Goal: Find specific page/section: Find specific page/section

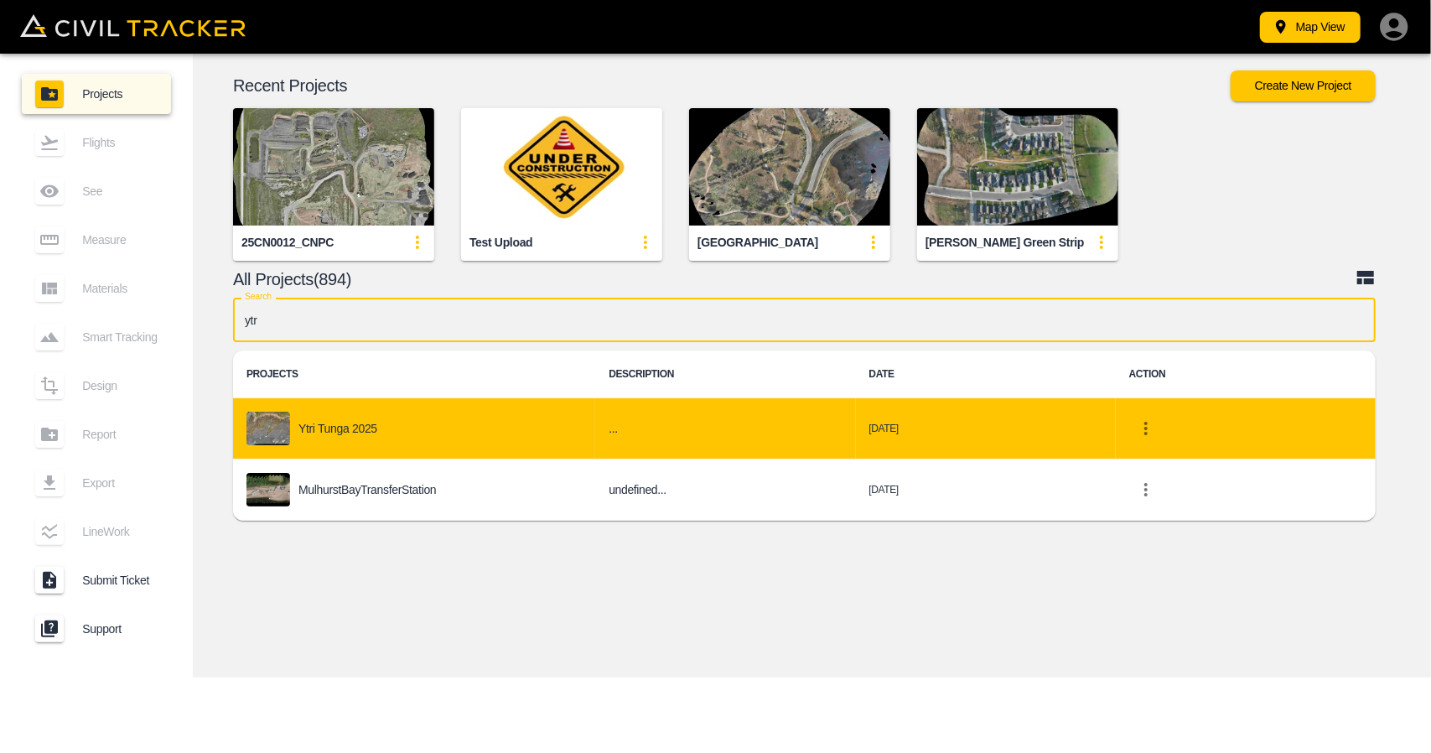
type input "ytr"
click at [378, 437] on div "Ytri Tunga 2025" at bounding box center [414, 429] width 335 height 34
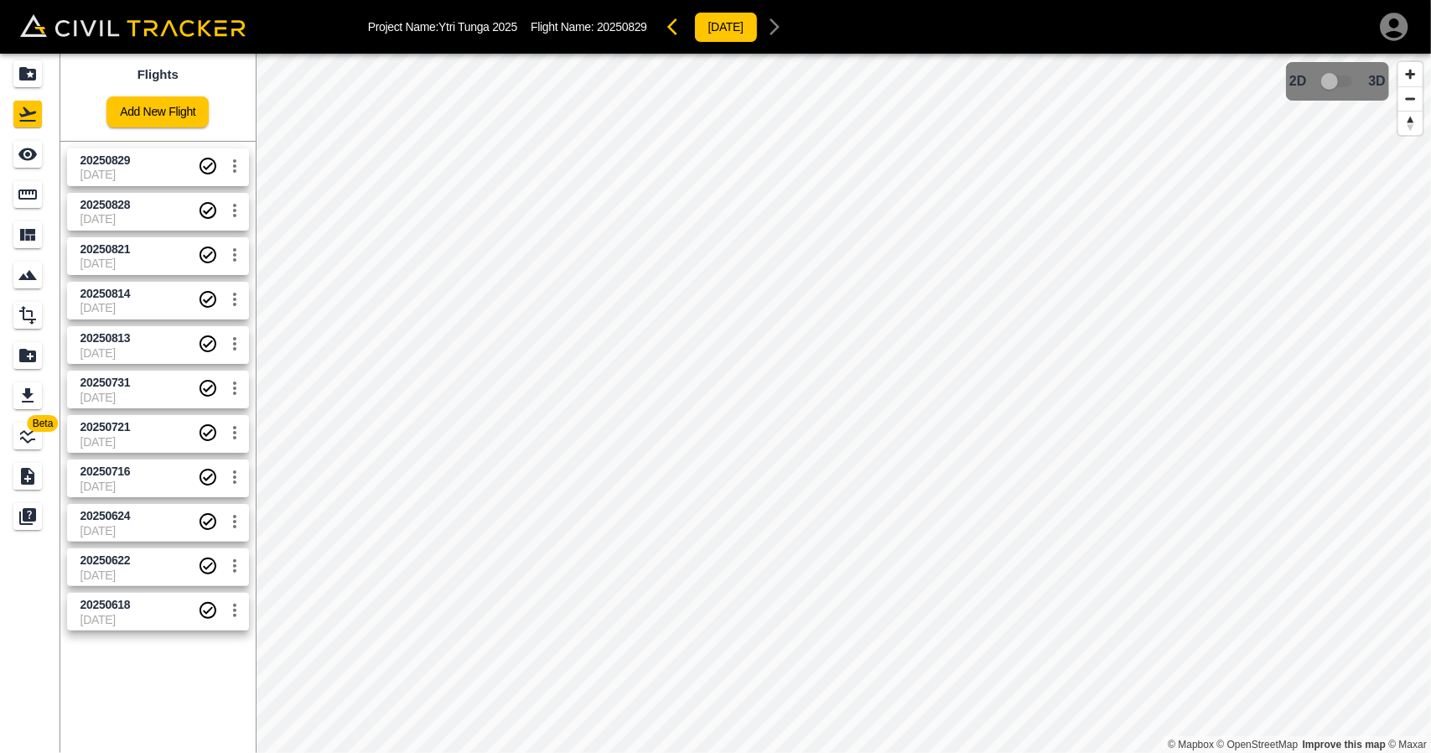
click at [158, 175] on span "[DATE]" at bounding box center [138, 174] width 117 height 13
click at [150, 210] on span "20250828" at bounding box center [138, 205] width 117 height 16
click at [139, 262] on span "[DATE]" at bounding box center [138, 263] width 117 height 13
click at [134, 321] on div "20250813 [DATE]" at bounding box center [154, 341] width 189 height 44
click at [146, 172] on span "[DATE]" at bounding box center [138, 174] width 117 height 13
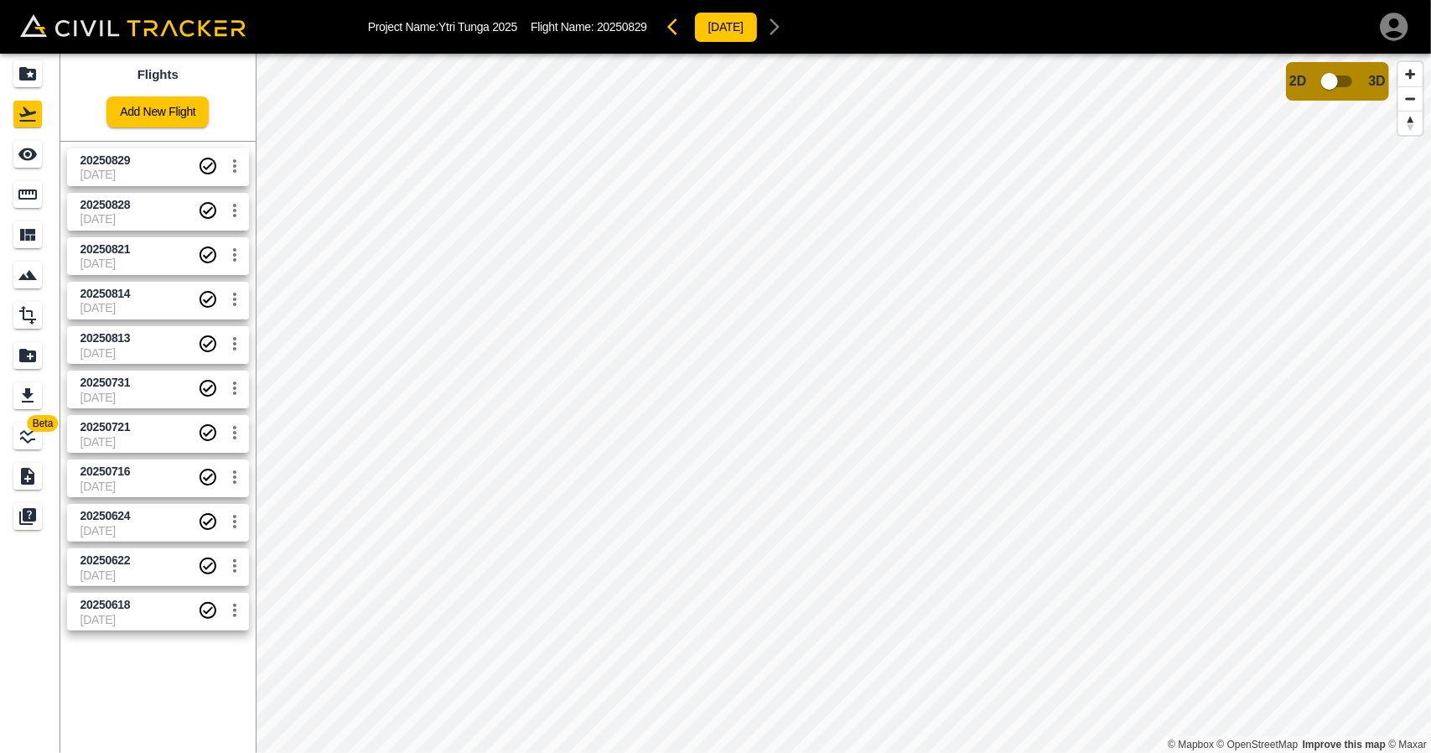
click at [1323, 95] on input "checkbox" at bounding box center [1330, 81] width 96 height 32
click at [153, 209] on span "20250828" at bounding box center [138, 205] width 117 height 16
click at [1376, 76] on input "checkbox" at bounding box center [1380, 76] width 96 height 32
click at [126, 212] on span "[DATE]" at bounding box center [138, 218] width 117 height 13
click at [1335, 93] on input "checkbox" at bounding box center [1330, 81] width 96 height 32
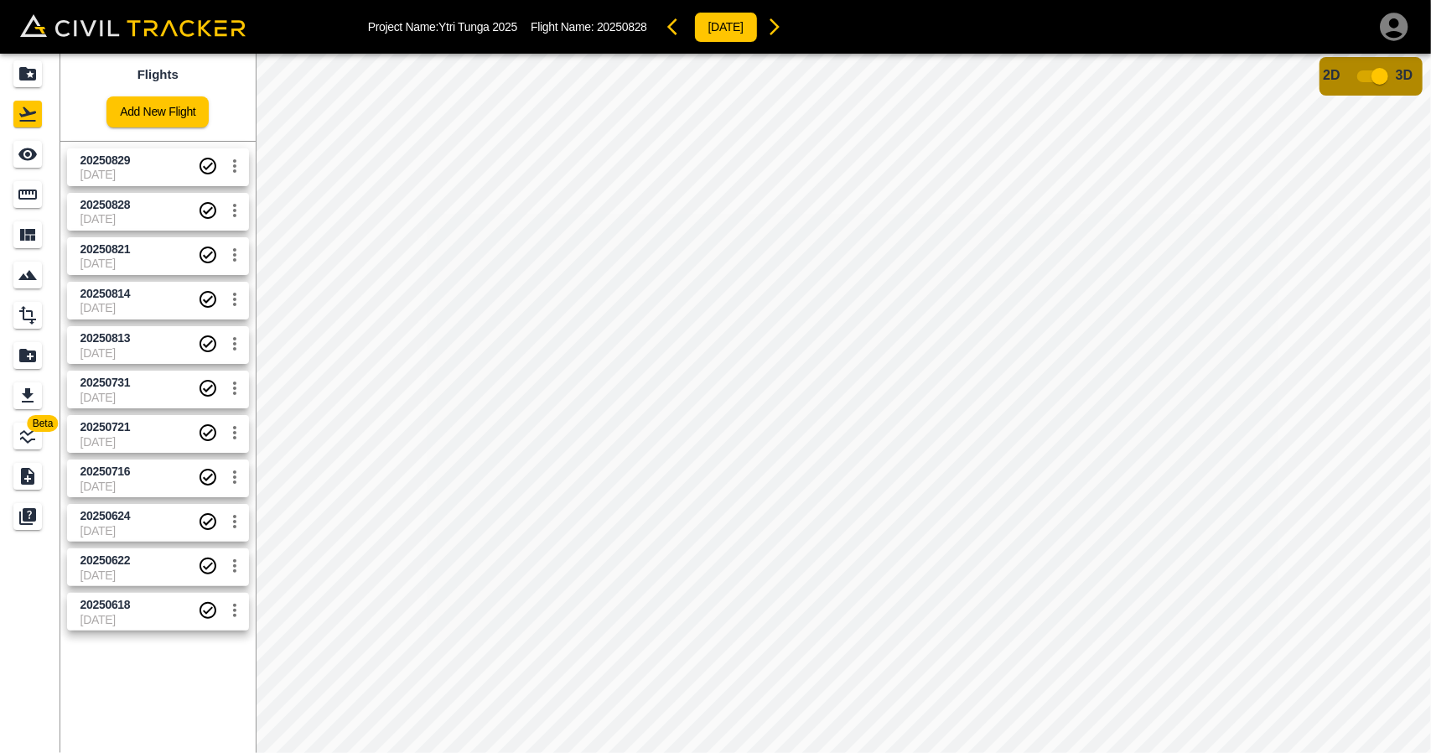
click at [1382, 83] on input "checkbox" at bounding box center [1380, 76] width 96 height 32
drag, startPoint x: 12, startPoint y: 65, endPoint x: 30, endPoint y: 5, distance: 63.1
click at [12, 65] on link at bounding box center [30, 74] width 60 height 40
